Goal: Task Accomplishment & Management: Complete application form

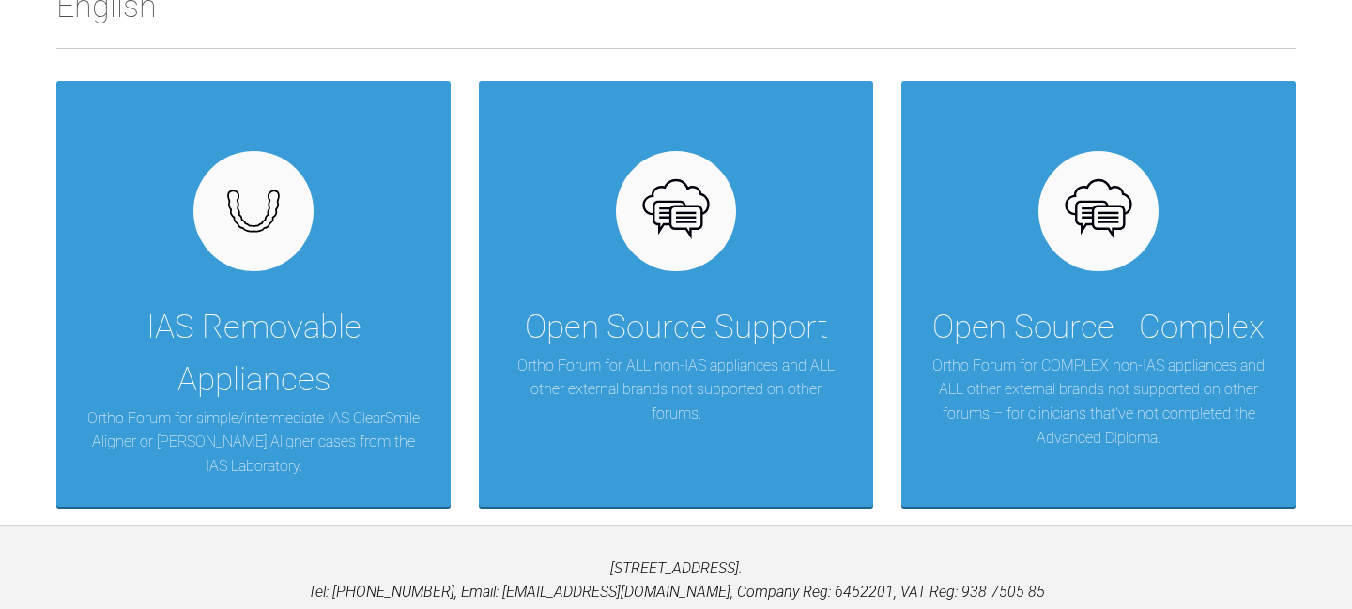
scroll to position [422, 0]
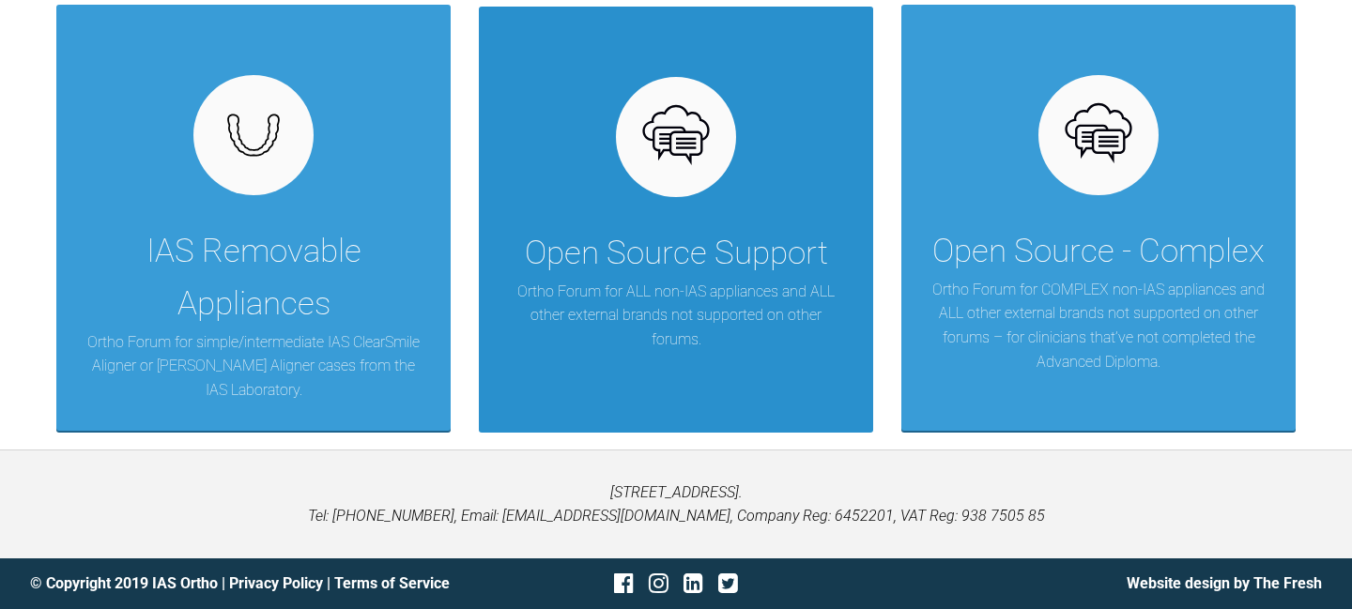
click at [777, 182] on div "Open Source Support Ortho Forum for ALL non-IAS appliances and ALL other extern…" at bounding box center [676, 220] width 394 height 426
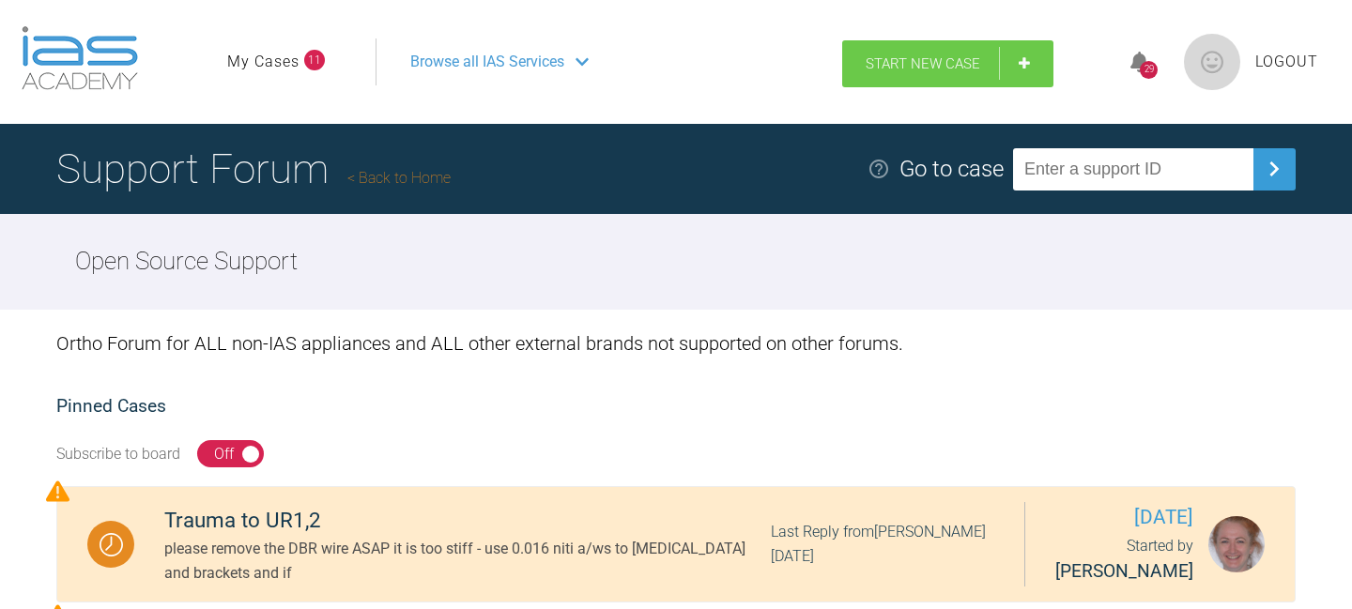
click at [948, 61] on span "Start New Case" at bounding box center [923, 63] width 115 height 17
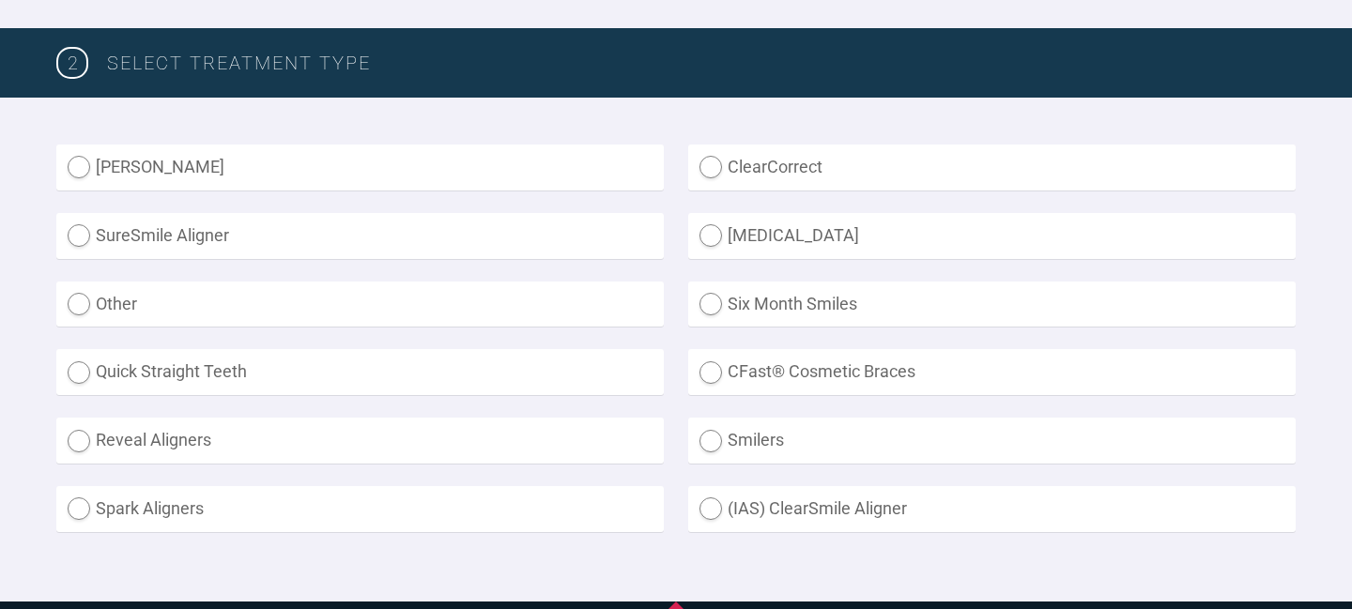
scroll to position [515, 0]
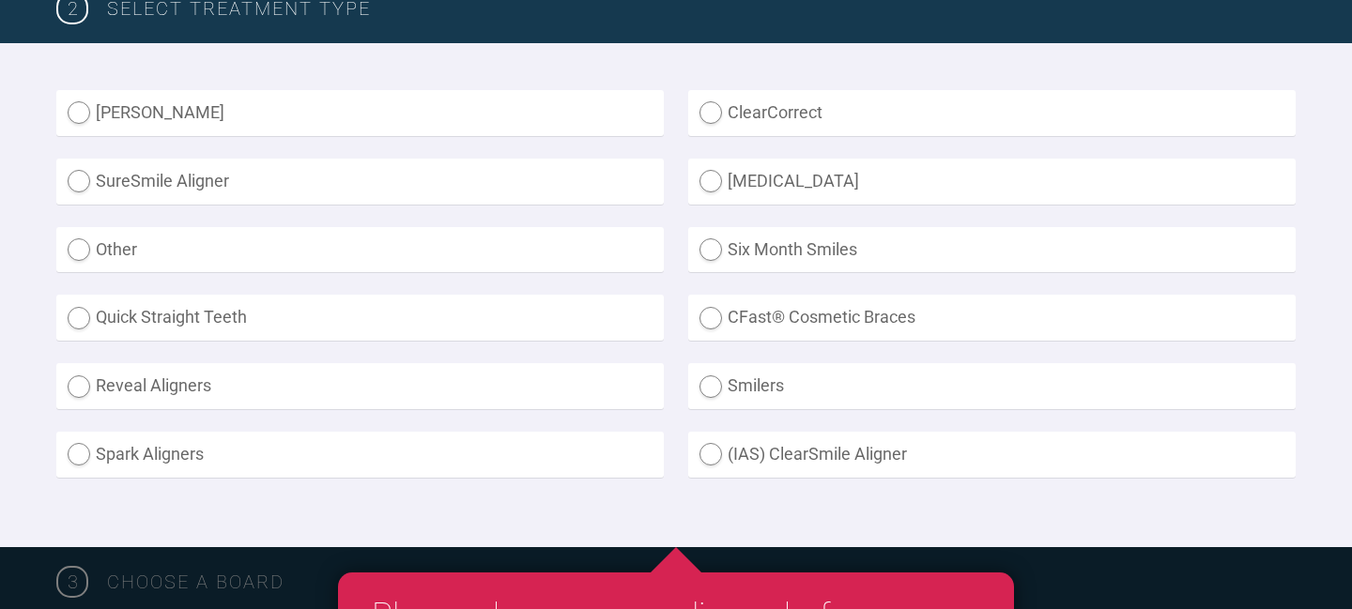
click at [826, 125] on label "ClearCorrect" at bounding box center [992, 113] width 608 height 46
radio input "true"
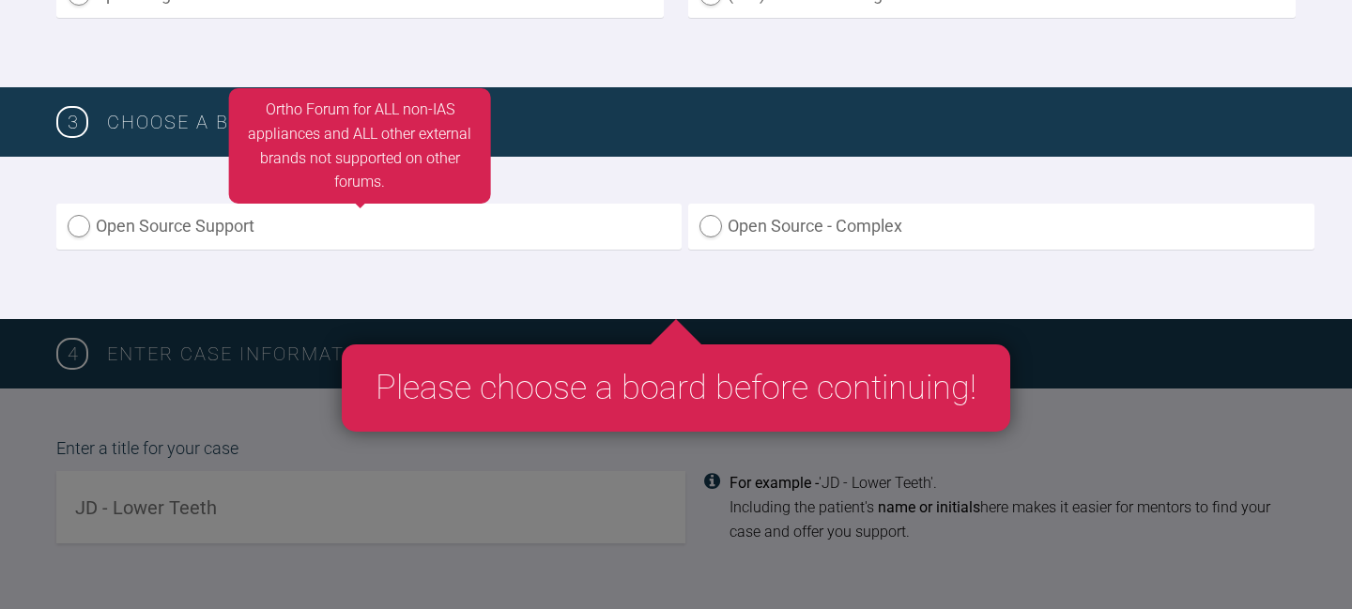
click at [443, 236] on label "Open Source Support" at bounding box center [368, 227] width 625 height 46
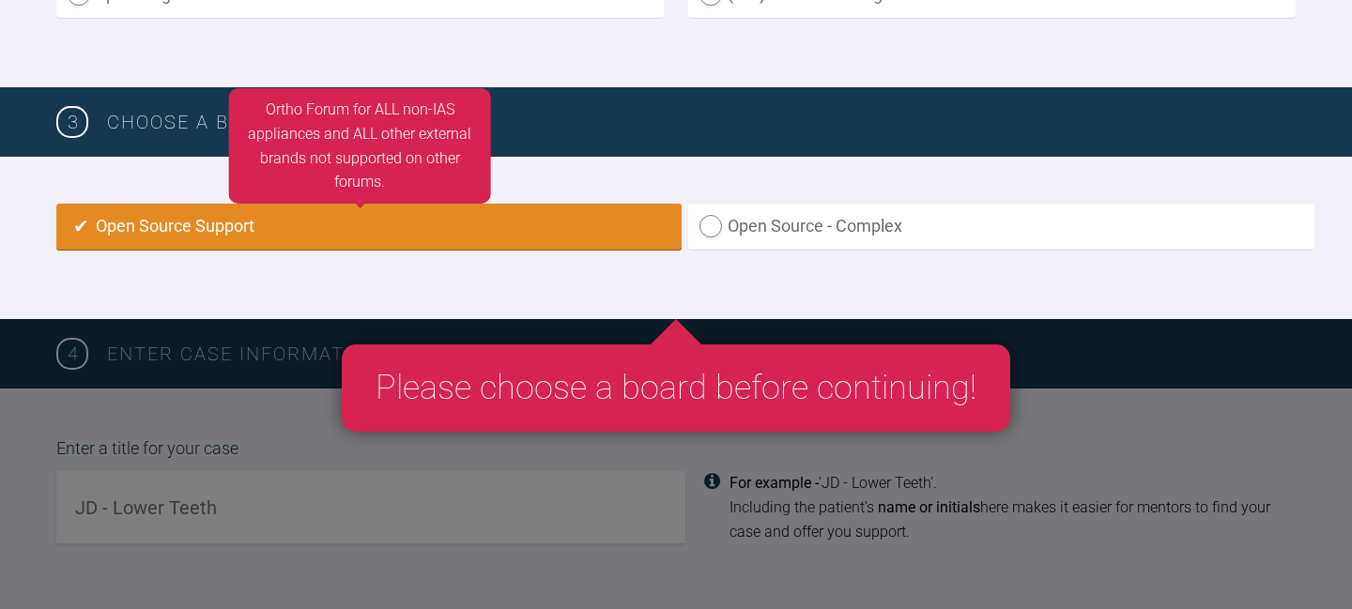
radio input "true"
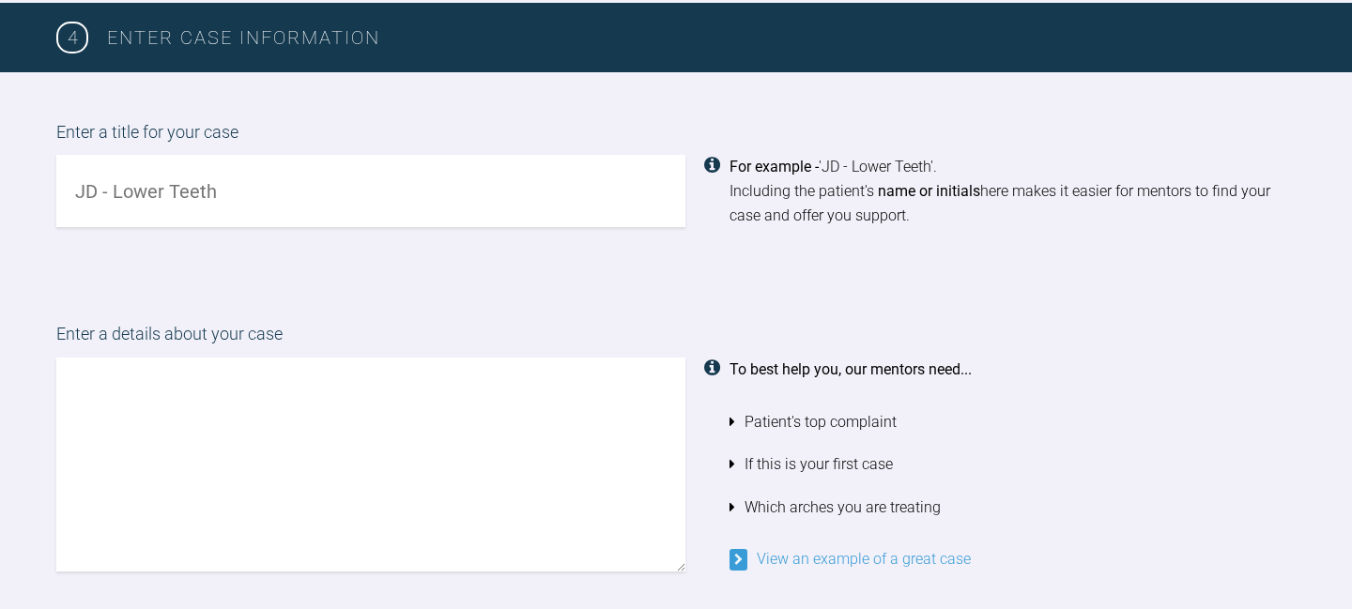
scroll to position [1306, 0]
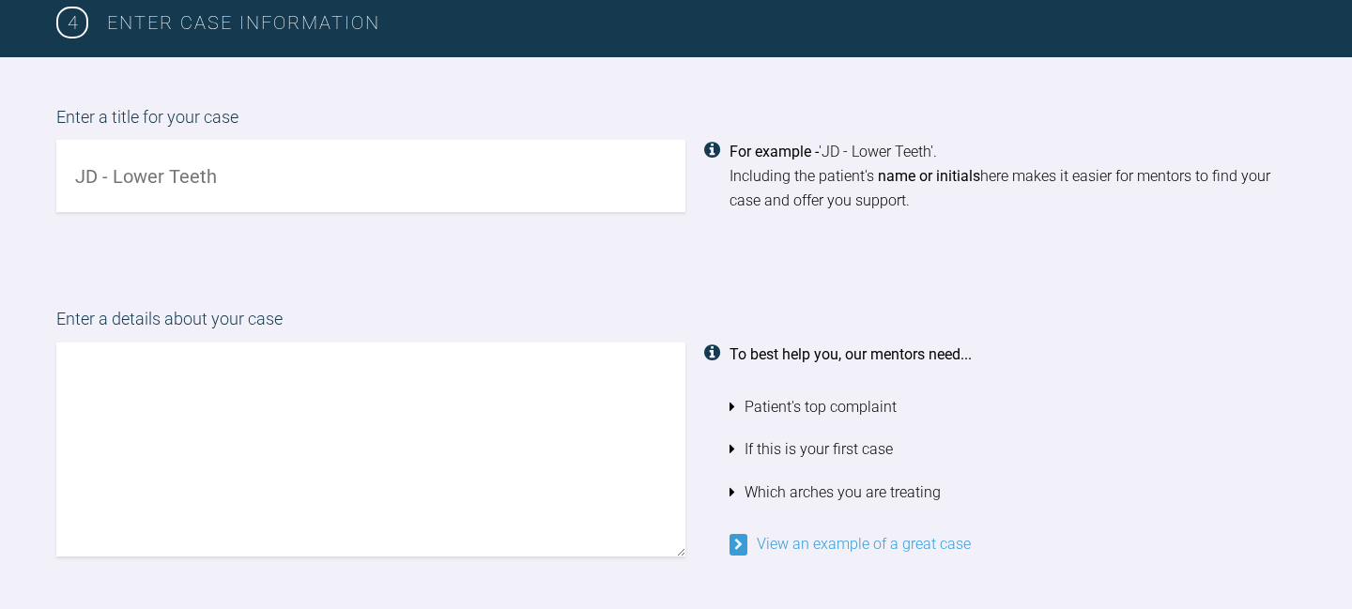
click at [415, 192] on input "text" at bounding box center [370, 176] width 629 height 72
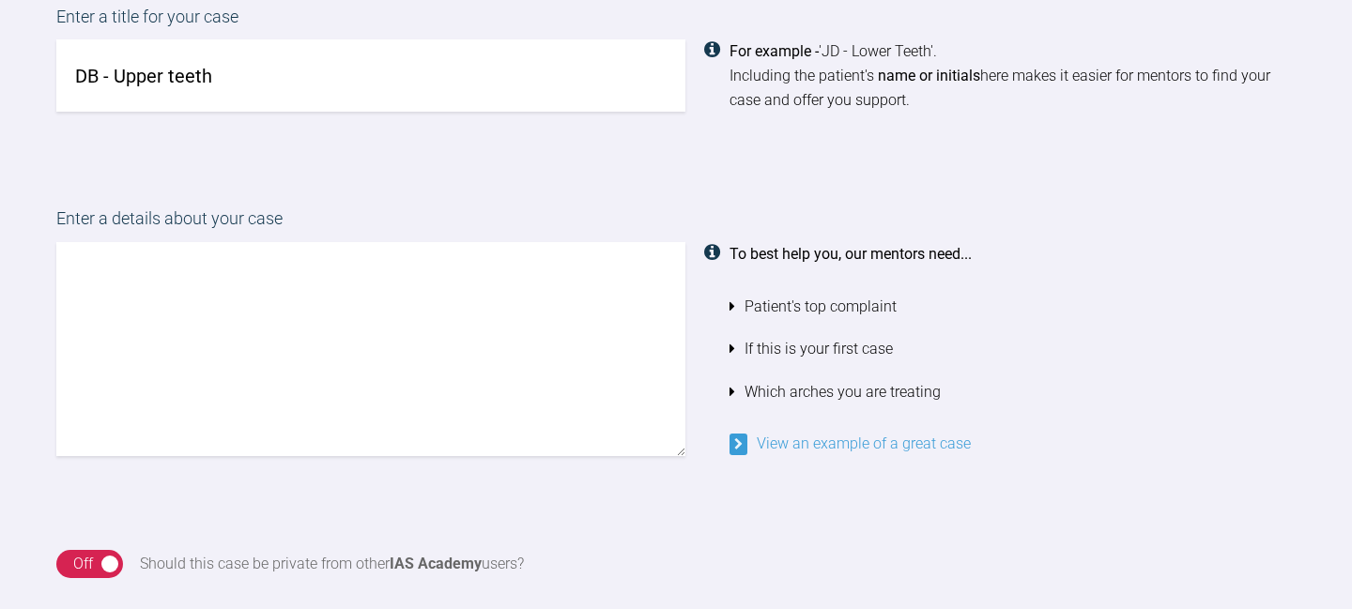
scroll to position [1413, 0]
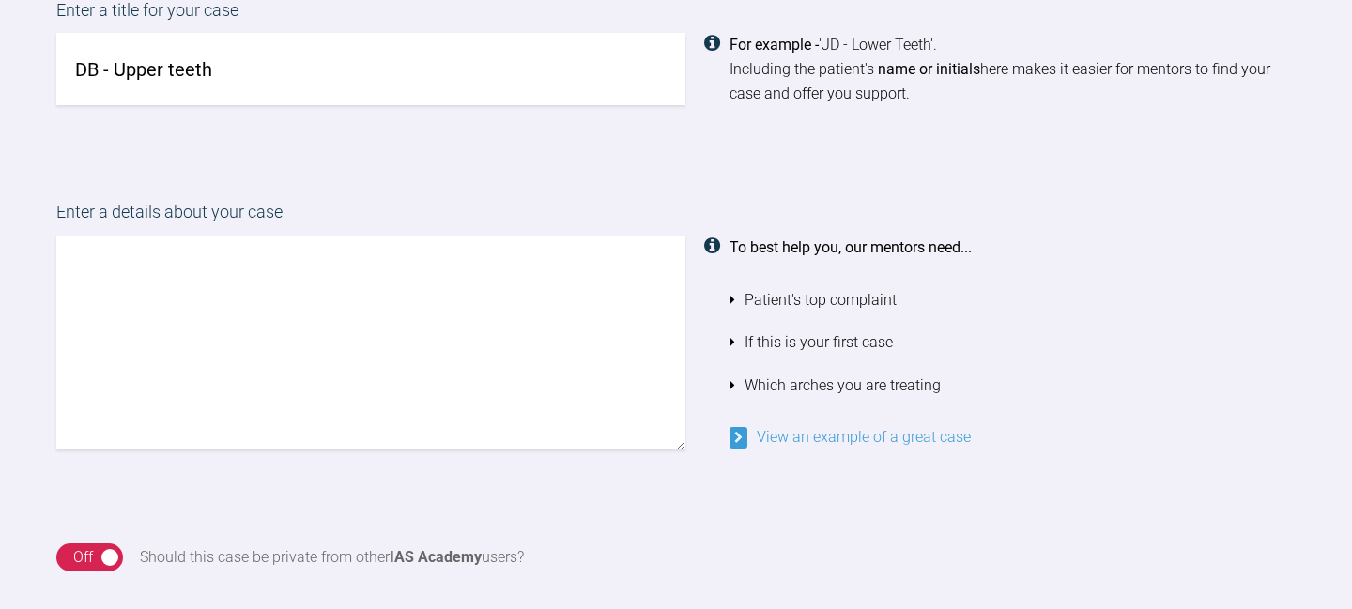
type input "DB - Upper teeth"
click at [387, 314] on textarea at bounding box center [370, 343] width 629 height 214
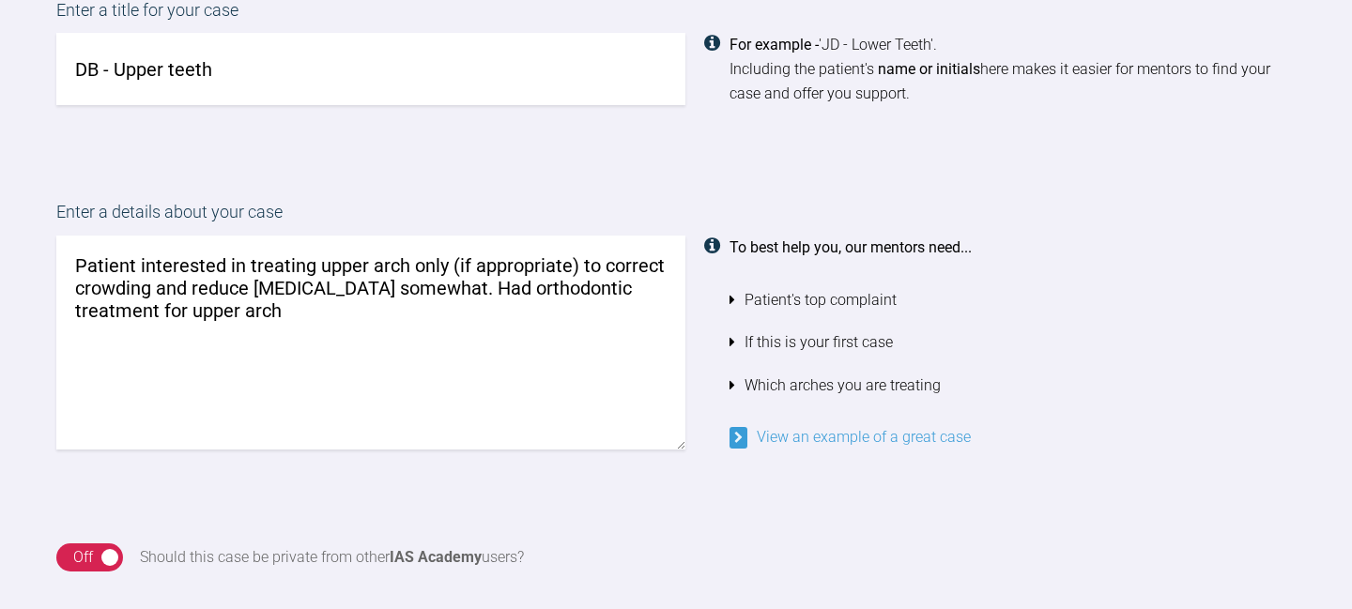
click at [96, 315] on textarea "Patient interested in treating upper arch only (if appropriate) to correct crow…" at bounding box center [370, 343] width 629 height 214
click at [198, 323] on textarea "Patient interested in treating upper arch only (if appropriate) to correct crow…" at bounding box center [370, 343] width 629 height 214
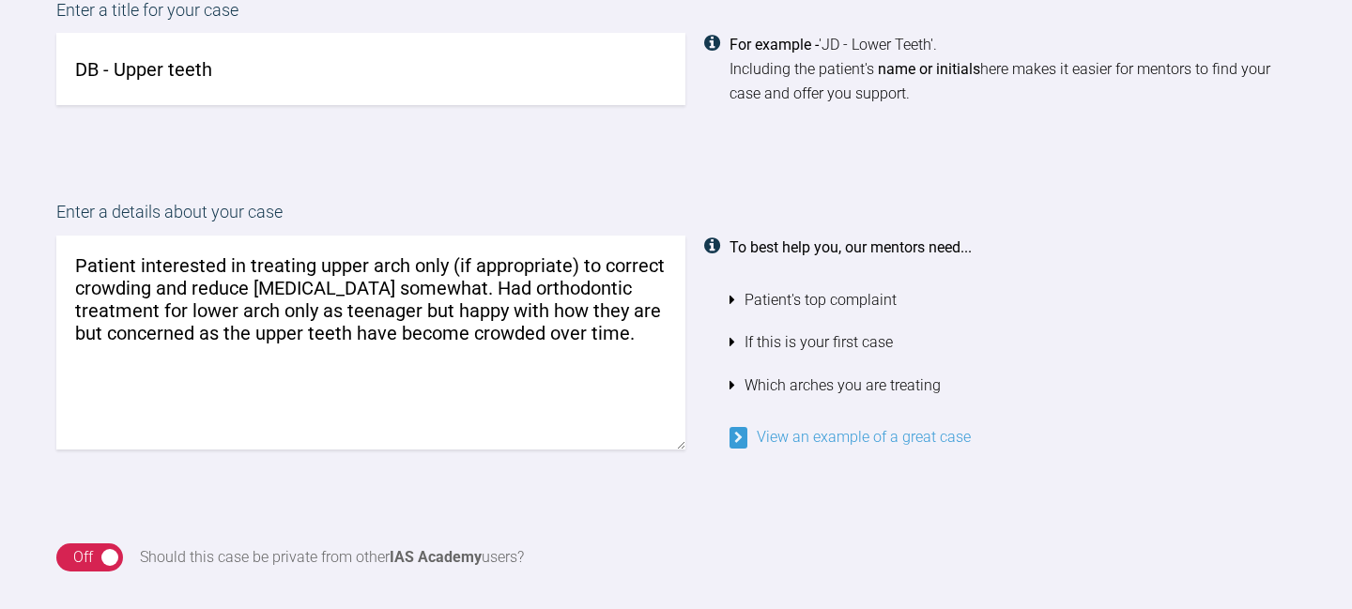
click at [403, 291] on textarea "Patient interested in treating upper arch only (if appropriate) to correct crow…" at bounding box center [370, 343] width 629 height 214
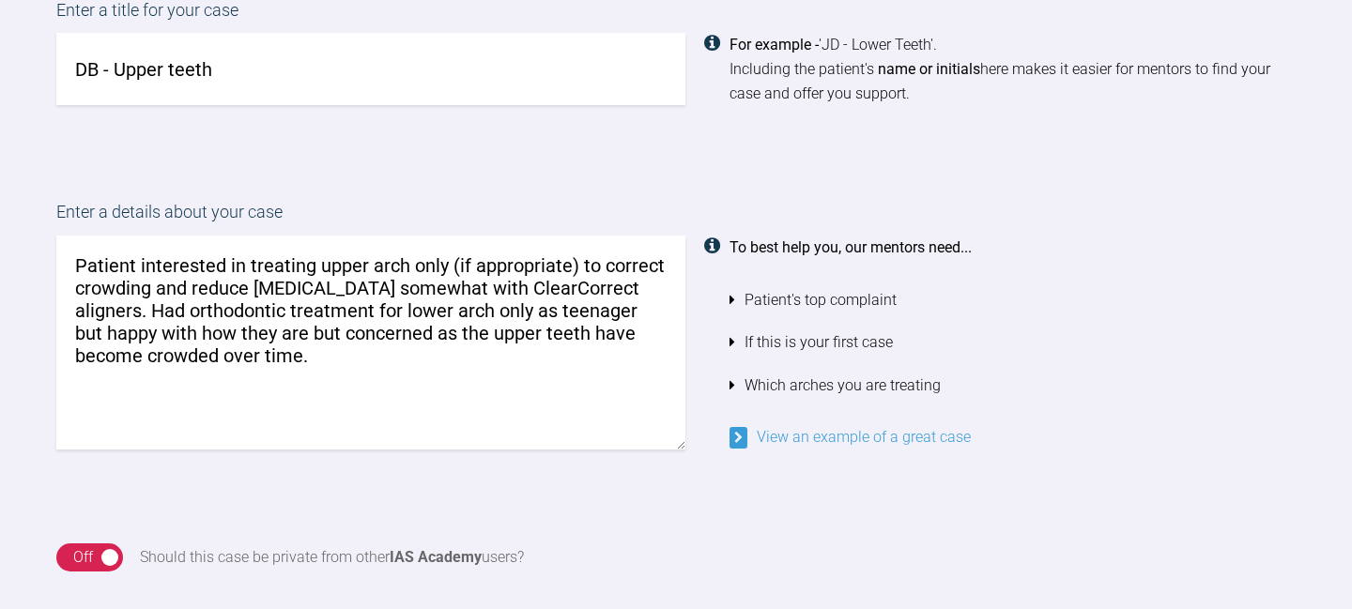
scroll to position [1423, 0]
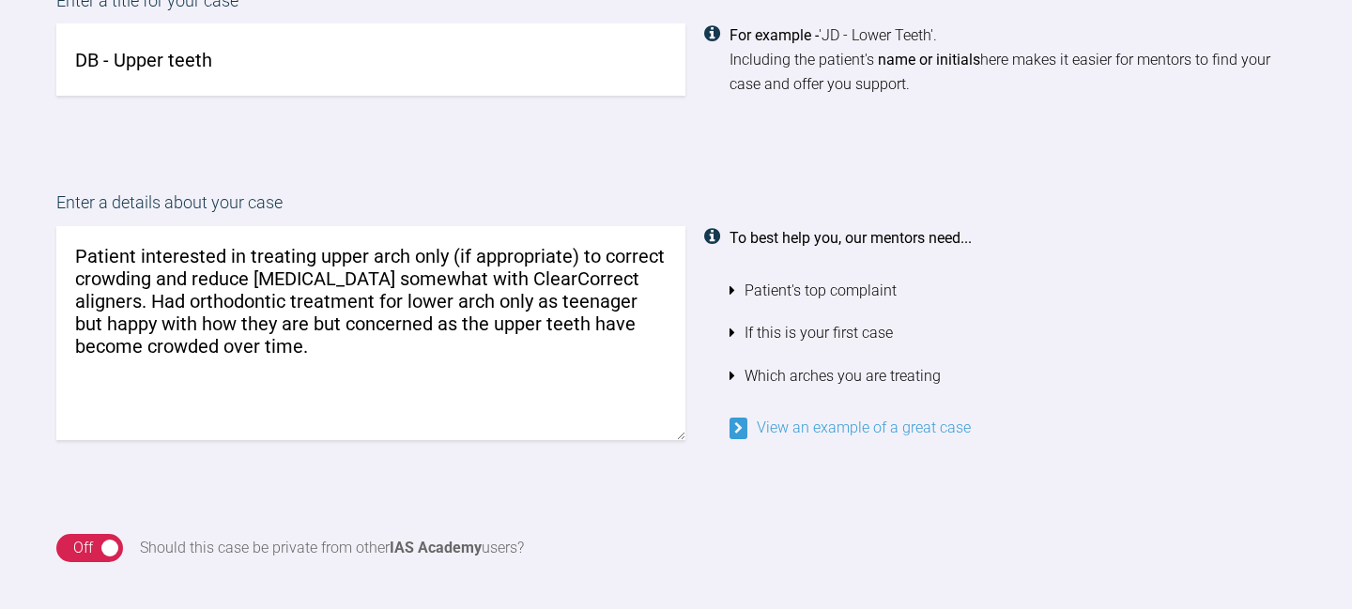
click at [226, 323] on textarea "Patient interested in treating upper arch only (if appropriate) to correct crow…" at bounding box center [370, 333] width 629 height 214
drag, startPoint x: 356, startPoint y: 322, endPoint x: 237, endPoint y: 318, distance: 119.3
click at [237, 318] on textarea "Patient interested in treating upper arch only (if appropriate) to correct crow…" at bounding box center [370, 333] width 629 height 214
click at [265, 320] on textarea "Patient interested in treating upper arch only (if appropriate) to correct crow…" at bounding box center [370, 333] width 629 height 214
drag, startPoint x: 274, startPoint y: 322, endPoint x: 236, endPoint y: 320, distance: 38.5
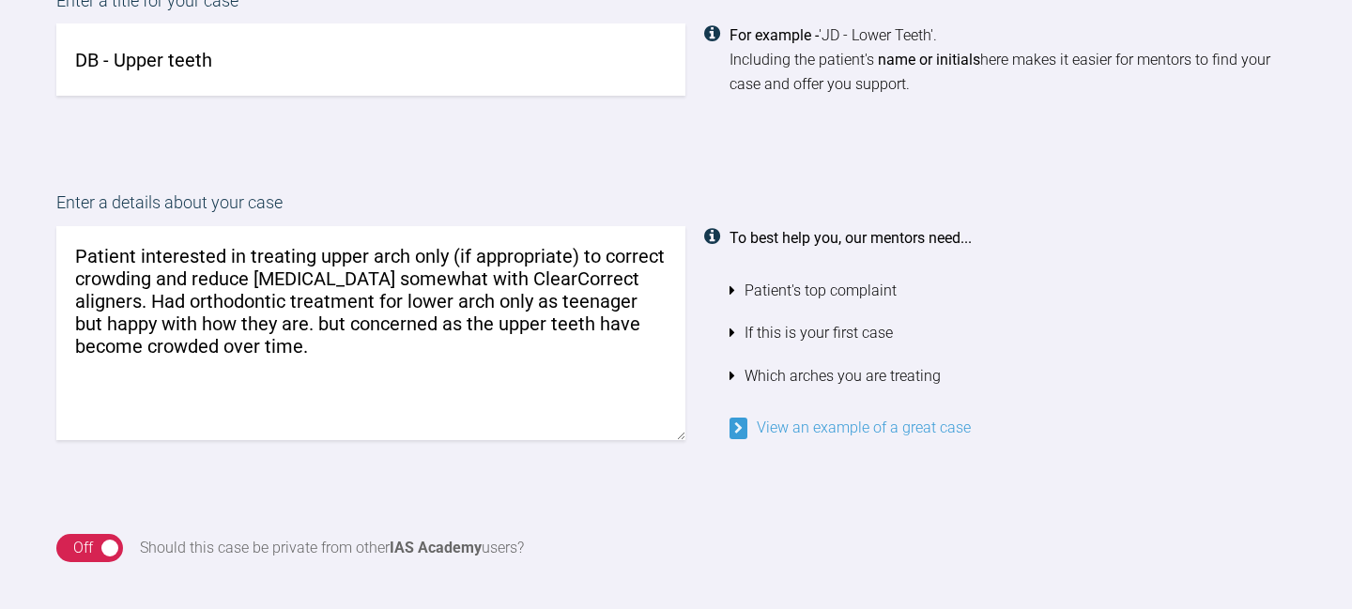
click at [236, 320] on textarea "Patient interested in treating upper arch only (if appropriate) to correct crow…" at bounding box center [370, 333] width 629 height 214
click at [338, 331] on textarea "Patient interested in treating upper arch only (if appropriate) to correct crow…" at bounding box center [370, 333] width 629 height 214
click at [579, 300] on textarea "Patient interested in treating upper arch only (if appropriate) to correct crow…" at bounding box center [370, 333] width 629 height 214
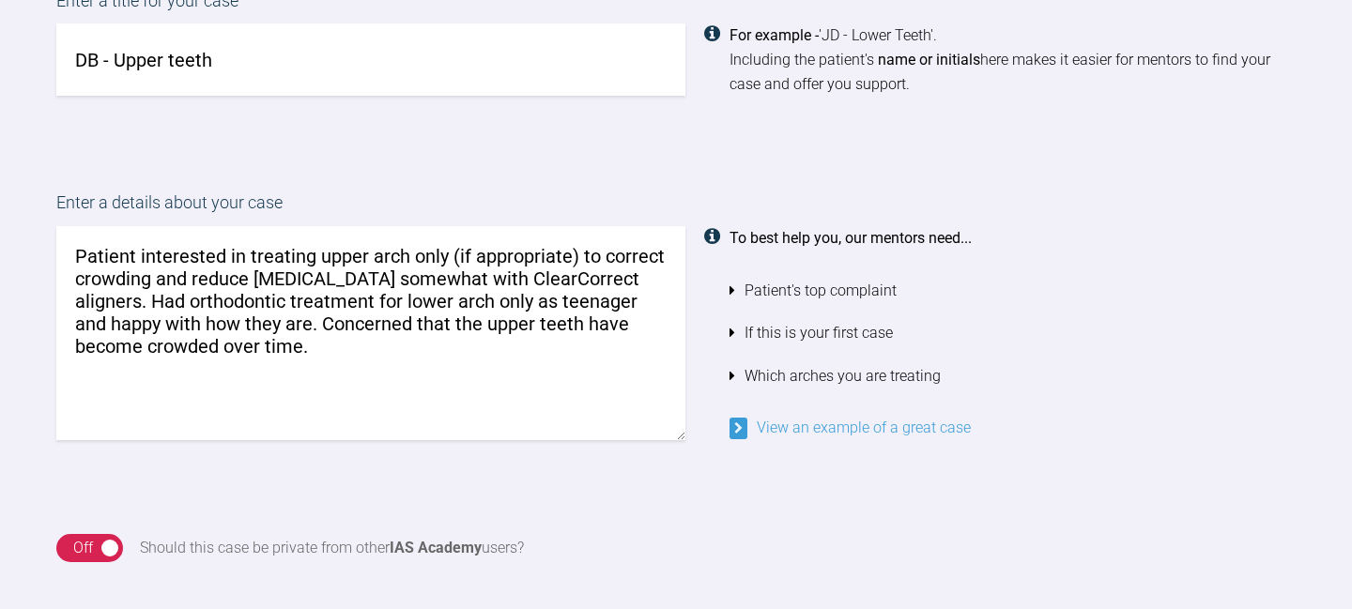
click at [223, 327] on textarea "Patient interested in treating upper arch only (if appropriate) to correct crow…" at bounding box center [370, 333] width 629 height 214
click at [354, 330] on textarea "Patient interested in treating upper arch only (if appropriate) to correct crow…" at bounding box center [370, 333] width 629 height 214
drag, startPoint x: 461, startPoint y: 325, endPoint x: 327, endPoint y: 328, distance: 134.3
click at [327, 328] on textarea "Patient interested in treating upper arch only (if appropriate) to correct crow…" at bounding box center [370, 333] width 629 height 214
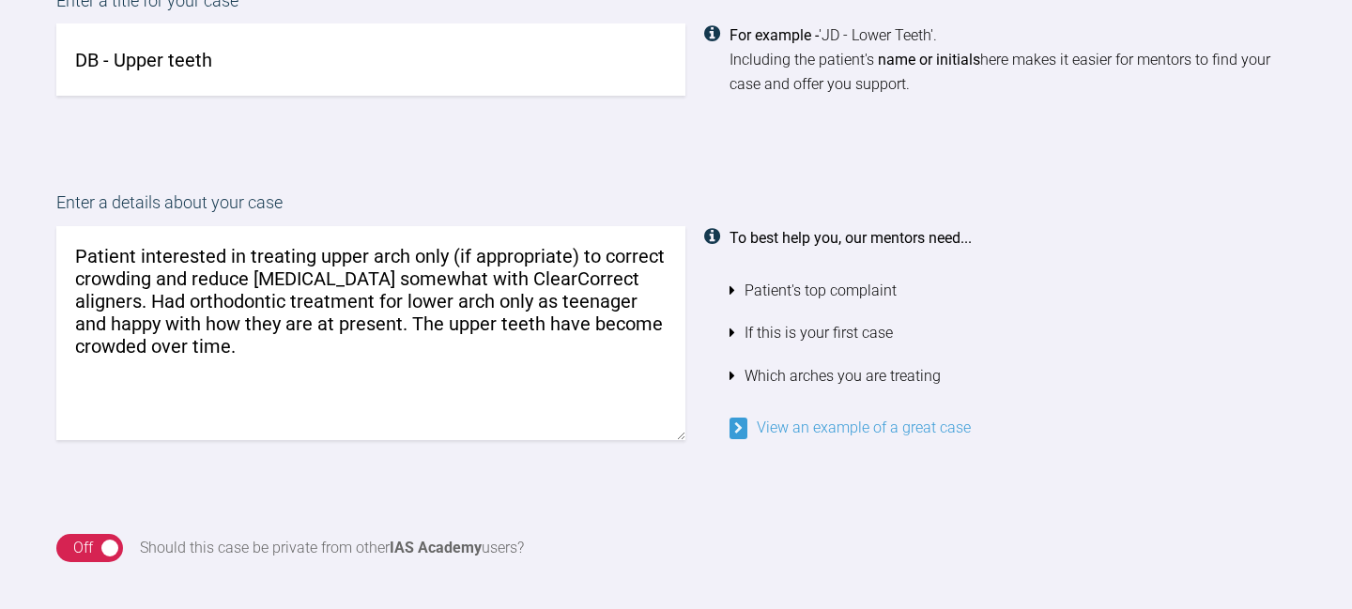
click at [455, 325] on textarea "Patient interested in treating upper arch only (if appropriate) to correct crow…" at bounding box center [370, 333] width 629 height 214
click at [372, 358] on textarea "Patient interested in treating upper arch only (if appropriate) to correct crow…" at bounding box center [370, 333] width 629 height 214
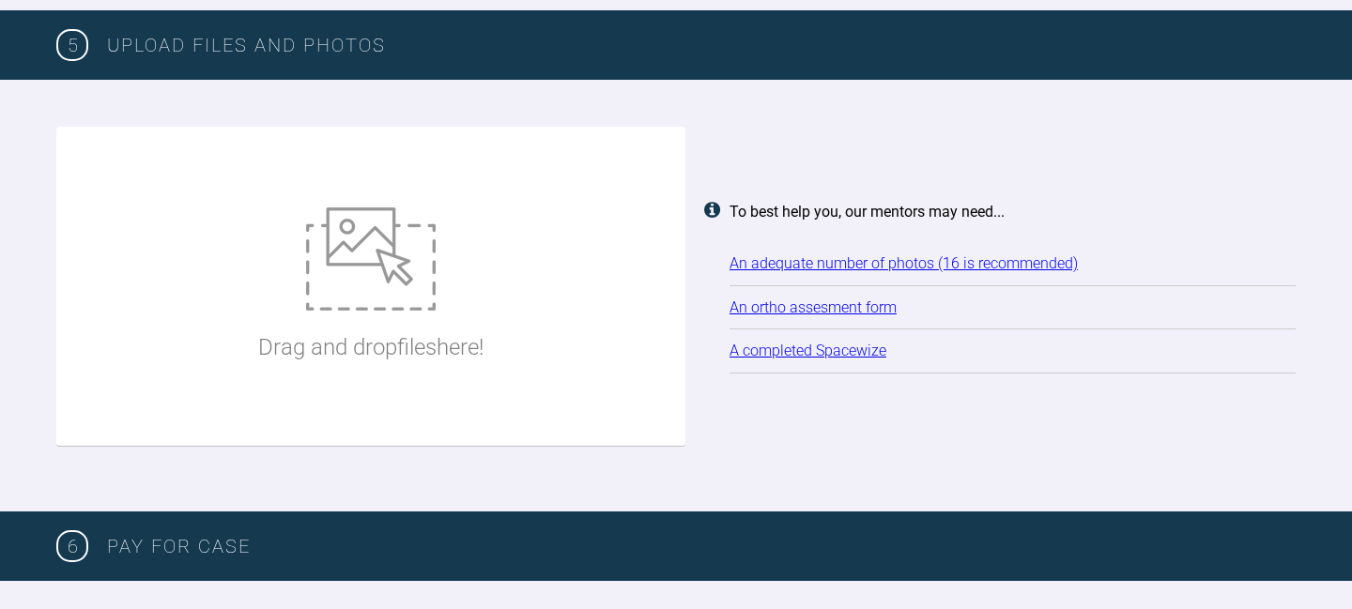
scroll to position [2263, 0]
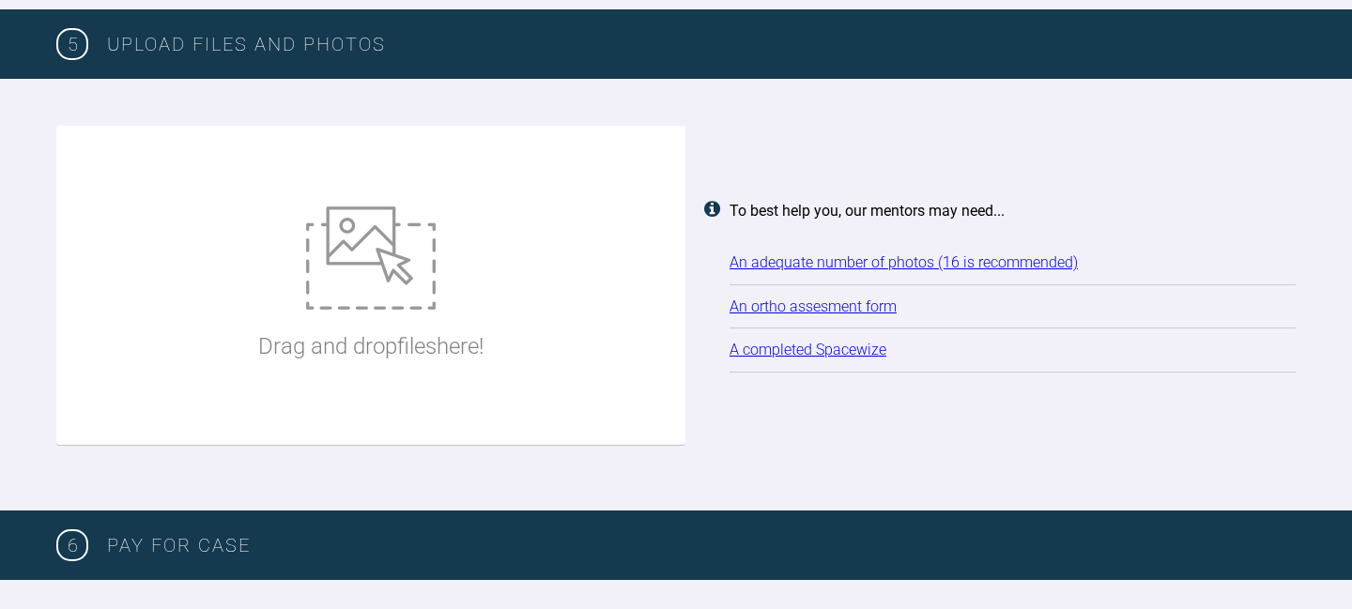
type textarea "Patient interested in treating upper arch only (if appropriate) to correct crow…"
click at [572, 284] on div "Drag and drop files here!" at bounding box center [370, 285] width 629 height 319
type input "C:\fakepath\BM Ortho Ass.pdf"
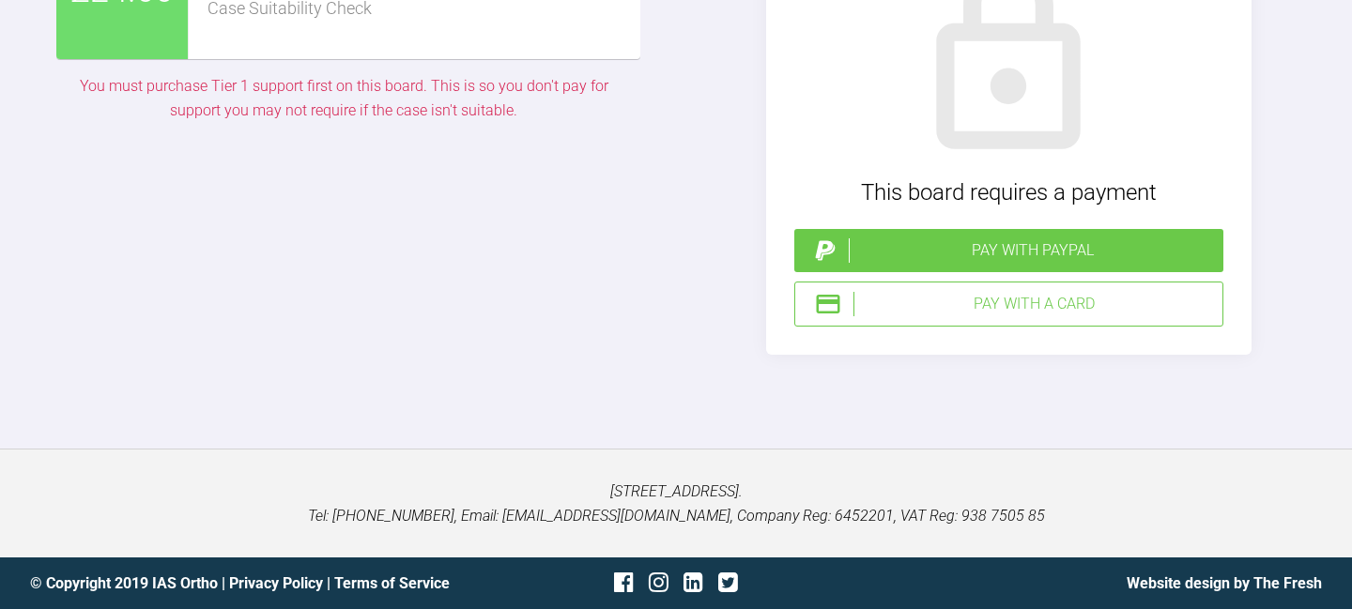
scroll to position [5755, 0]
click at [1067, 316] on div "Pay with a Card" at bounding box center [1035, 304] width 362 height 24
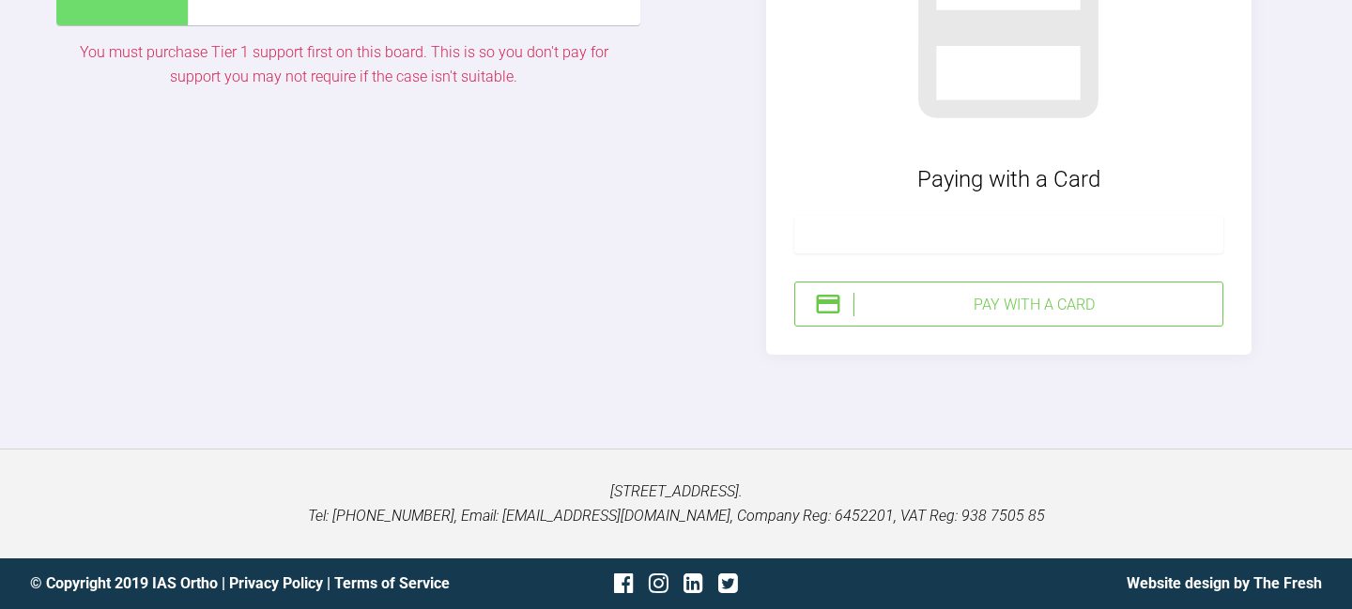
scroll to position [5783, 0]
click at [1267, 355] on div "Go Back Paying with a Card Pay with a Card" at bounding box center [1008, 122] width 575 height 466
click at [1159, 317] on div "Pay with a Card" at bounding box center [1035, 305] width 362 height 24
